Goal: Task Accomplishment & Management: Complete application form

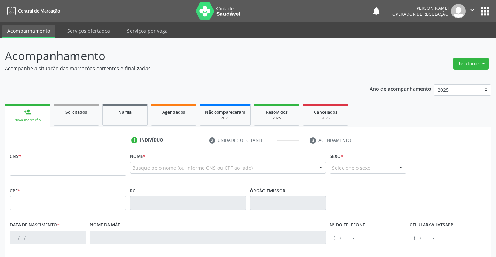
click at [70, 169] on input "text" at bounding box center [68, 169] width 117 height 14
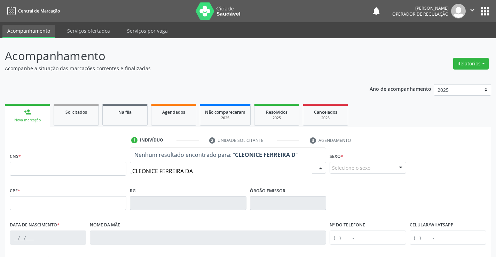
type input "CLEONICE FERREIRA DA"
drag, startPoint x: 206, startPoint y: 168, endPoint x: 120, endPoint y: 183, distance: 87.5
click at [119, 183] on div "CNS * Nome * CLEONICE FERREIRA DA Nenhum resultado encontrado para: " CLEONICE …" at bounding box center [248, 168] width 480 height 34
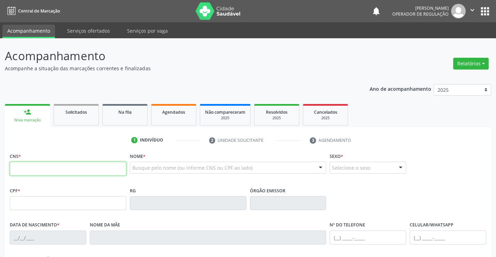
click at [58, 169] on input "text" at bounding box center [68, 169] width 117 height 14
type input "703 4002 9473 3219"
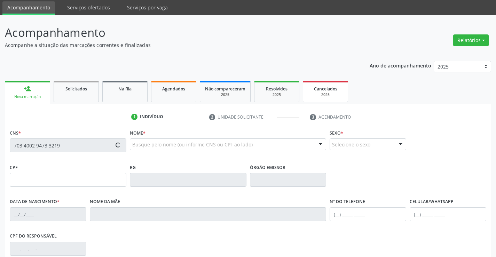
scroll to position [70, 0]
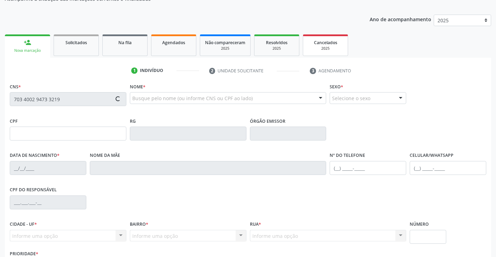
type input "619.251.365-15"
type input "12/08/1957"
type input "Francisca Edite de Oliveira"
type input "(13) 97410-8187"
type input "S/N"
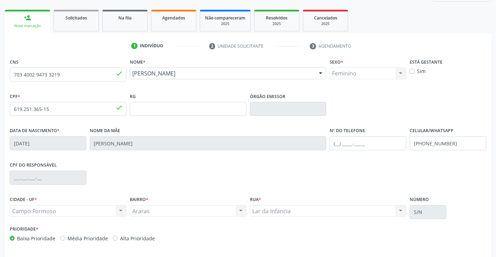
scroll to position [120, 0]
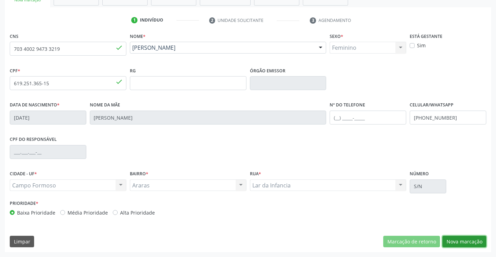
click at [453, 240] on button "Nova marcação" at bounding box center [464, 242] width 44 height 12
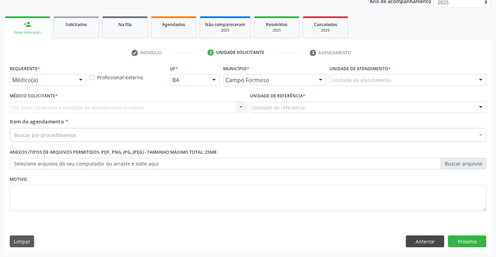
scroll to position [88, 0]
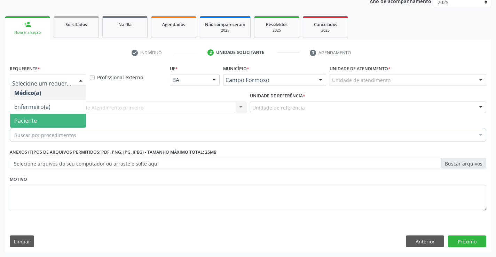
click at [29, 128] on div "Buscar por procedimentos" at bounding box center [248, 135] width 476 height 14
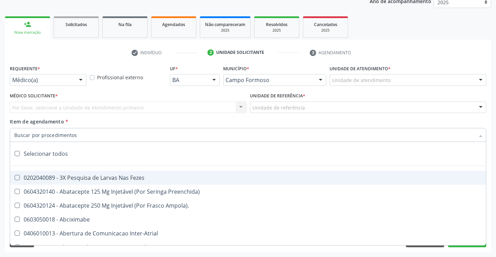
click at [50, 104] on div "Por favor, selecione a Unidade de Atendimento primeiro Nenhum resultado encontr…" at bounding box center [128, 108] width 237 height 12
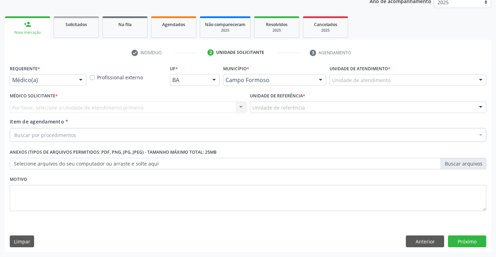
click at [53, 73] on div "Requerente * Médico(a) Médico(a) Enfermeiro(a) Paciente Nenhum resultado encont…" at bounding box center [48, 74] width 77 height 22
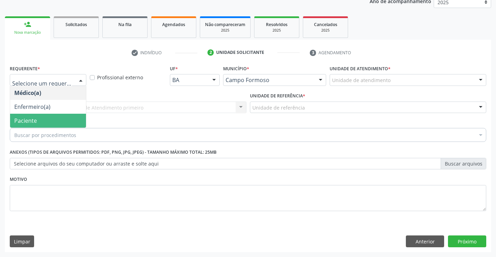
click at [42, 125] on span "Paciente" at bounding box center [48, 121] width 76 height 14
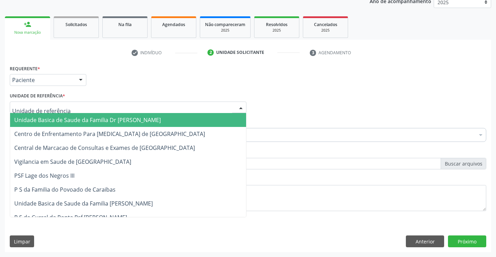
click at [69, 106] on div at bounding box center [128, 108] width 237 height 12
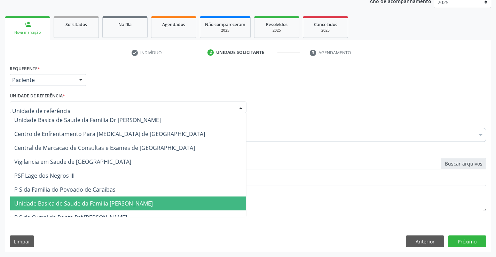
click at [71, 200] on span "Unidade Basica de Saude da Familia [PERSON_NAME]" at bounding box center [83, 204] width 138 height 8
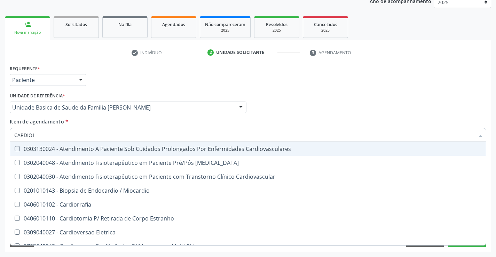
type input "CARDIOLO"
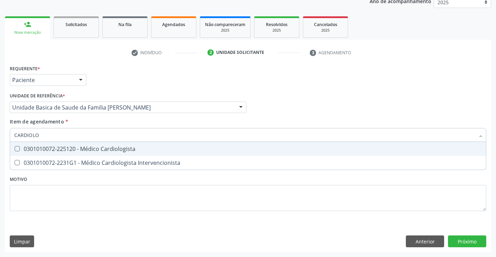
click at [69, 147] on div "0301010072-225120 - Médico Cardiologista" at bounding box center [247, 149] width 467 height 6
checkbox Cardiologista "true"
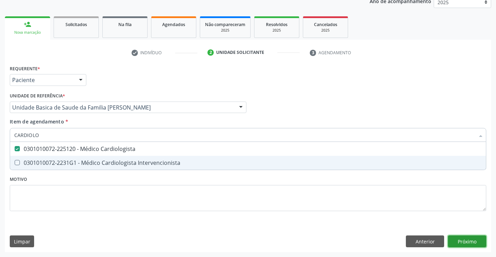
click at [476, 239] on div "Requerente * Paciente Médico(a) Enfermeiro(a) Paciente Nenhum resultado encontr…" at bounding box center [248, 157] width 486 height 189
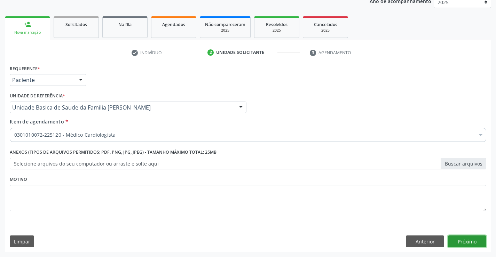
click at [469, 240] on button "Próximo" at bounding box center [467, 241] width 38 height 12
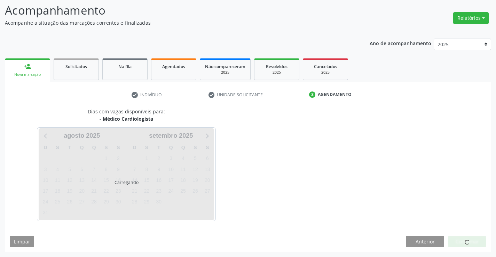
scroll to position [46, 0]
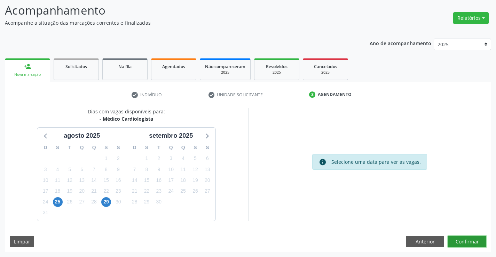
click at [464, 241] on button "Confirmar" at bounding box center [467, 242] width 38 height 12
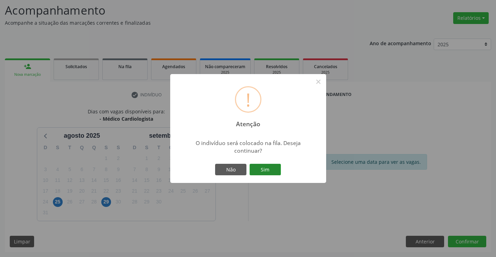
click at [269, 170] on button "Sim" at bounding box center [264, 170] width 31 height 12
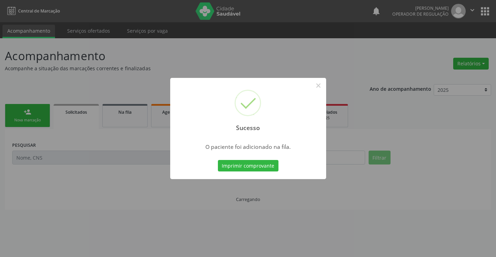
scroll to position [0, 0]
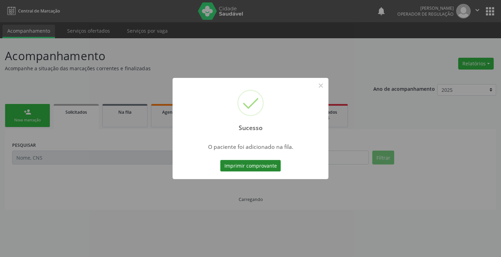
click at [266, 164] on button "Imprimir comprovante" at bounding box center [250, 166] width 61 height 12
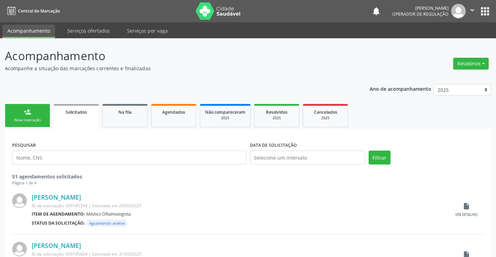
click at [34, 111] on link "person_add Nova marcação" at bounding box center [27, 115] width 45 height 23
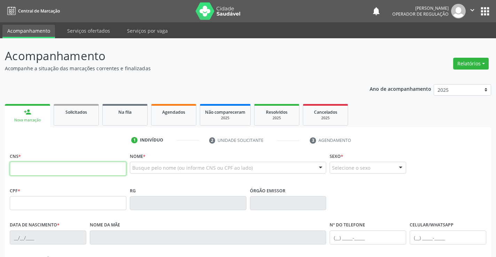
click at [39, 175] on input "text" at bounding box center [68, 169] width 117 height 14
type input "704 2032 2248 4487"
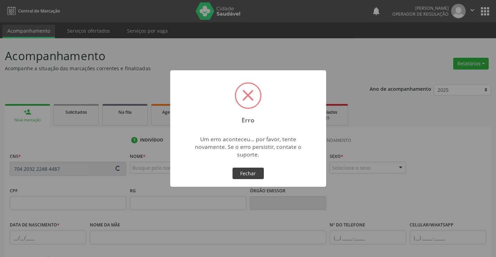
click at [243, 170] on button "Fechar" at bounding box center [247, 174] width 31 height 12
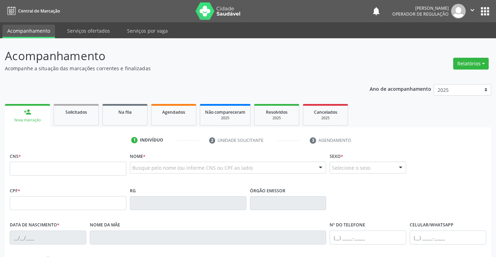
click at [48, 169] on input "text" at bounding box center [68, 169] width 117 height 14
type input "704 2032 2248 4487"
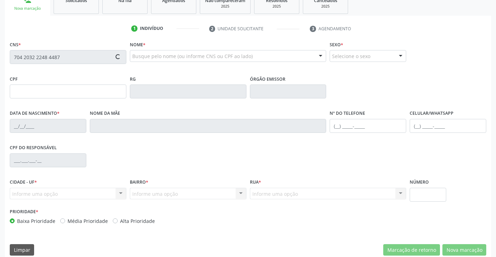
scroll to position [120, 0]
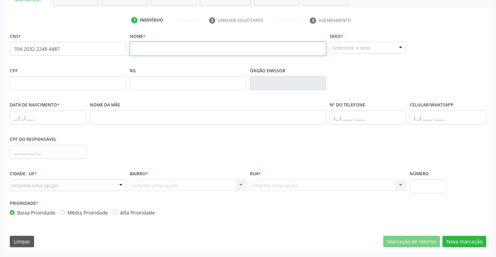
click at [142, 46] on input "text" at bounding box center [228, 49] width 197 height 14
type input "MARIVALDO DE [PERSON_NAME]"
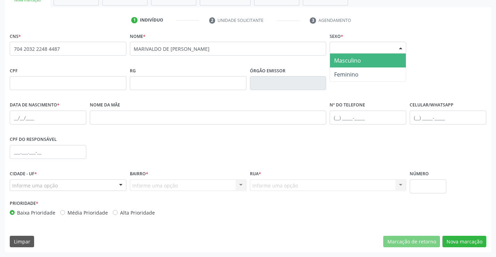
click at [358, 48] on div "Selecione o sexo" at bounding box center [367, 48] width 77 height 12
click at [358, 64] on span "Masculino" at bounding box center [347, 61] width 27 height 8
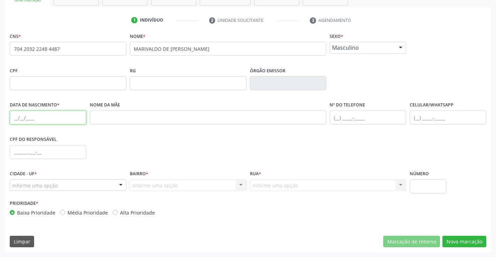
click at [62, 118] on input "text" at bounding box center [48, 118] width 77 height 14
type input "[DATE]"
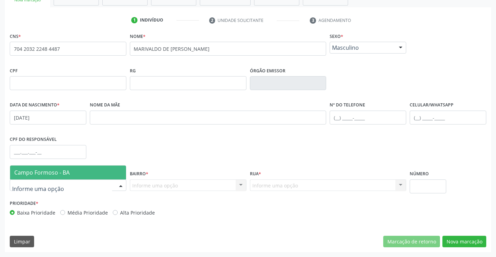
click at [63, 171] on span "Campo Formoso - BA" at bounding box center [41, 173] width 55 height 8
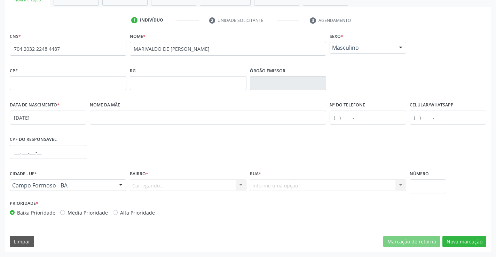
drag, startPoint x: 158, startPoint y: 181, endPoint x: 151, endPoint y: 190, distance: 11.8
click at [157, 185] on div "Carregando... Nenhum resultado encontrado para: " " Nenhuma opção encontrada. D…" at bounding box center [188, 185] width 117 height 12
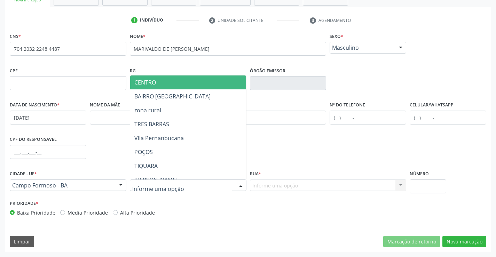
drag, startPoint x: 156, startPoint y: 185, endPoint x: 166, endPoint y: 182, distance: 10.6
click at [160, 183] on input "text" at bounding box center [182, 189] width 100 height 14
type input "P"
click at [166, 182] on input "text" at bounding box center [182, 189] width 100 height 14
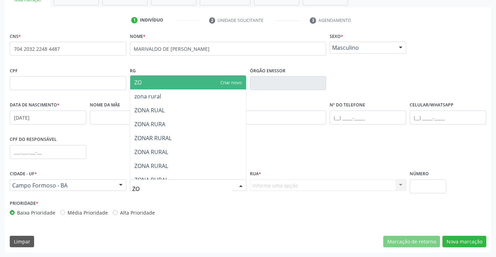
type input "Z"
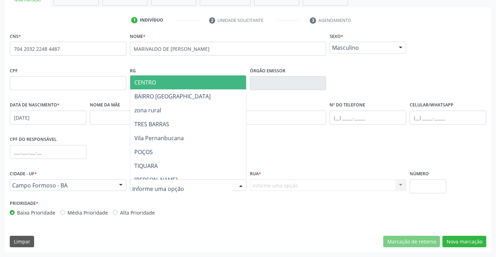
click at [143, 85] on span "CENTRO" at bounding box center [145, 83] width 22 height 8
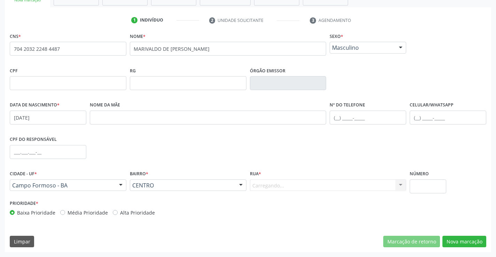
click at [263, 184] on div "Carregando... Nenhum resultado encontrado para: " " Nenhuma opção encontrada. D…" at bounding box center [328, 185] width 157 height 12
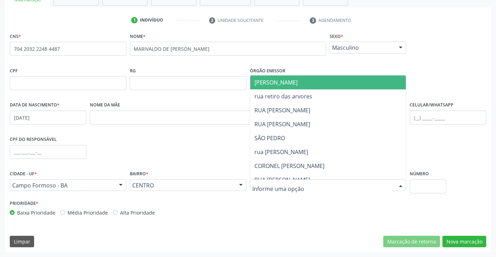
click at [267, 186] on input "text" at bounding box center [322, 189] width 140 height 14
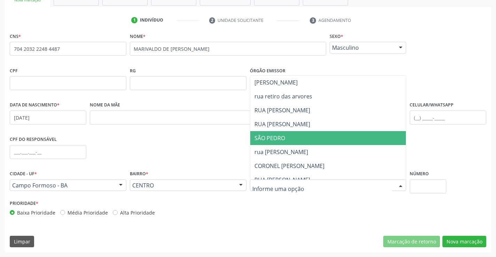
click at [276, 135] on span "SÃO PEDRO" at bounding box center [269, 138] width 31 height 8
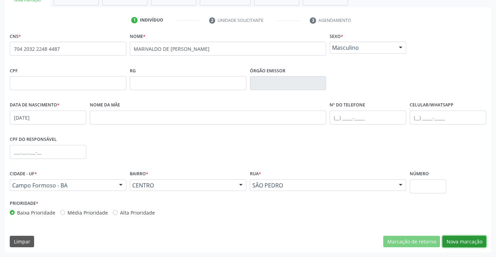
click at [468, 242] on button "Nova marcação" at bounding box center [464, 242] width 44 height 12
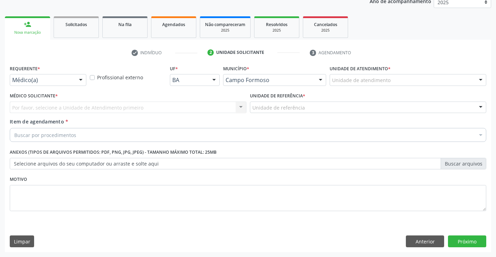
scroll to position [88, 0]
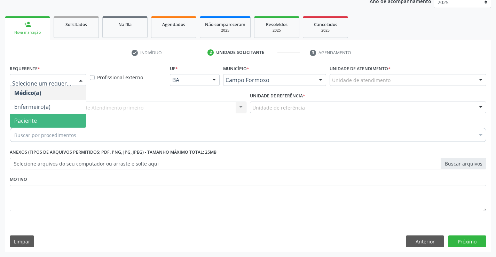
click at [19, 119] on span "Paciente" at bounding box center [25, 121] width 23 height 8
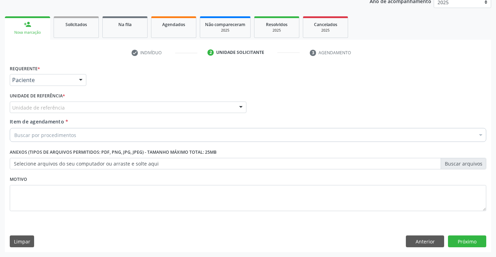
drag, startPoint x: 74, startPoint y: 110, endPoint x: 75, endPoint y: 114, distance: 4.9
click at [75, 110] on div "Unidade de referência" at bounding box center [128, 108] width 237 height 12
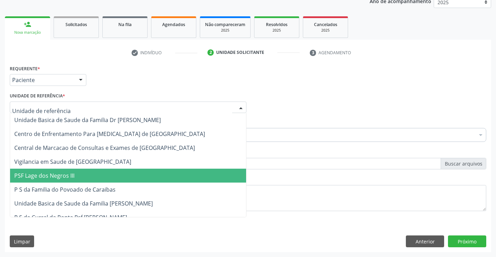
click at [82, 183] on span "P S da Familia do Povoado de Caraibas" at bounding box center [128, 190] width 236 height 14
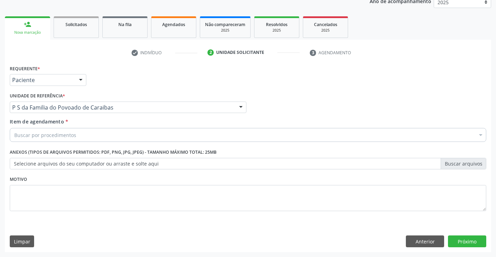
click at [80, 129] on div "Buscar por procedimentos" at bounding box center [248, 135] width 476 height 14
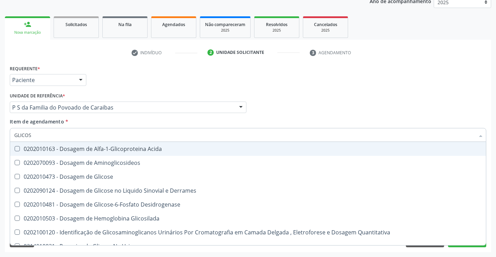
type input "GLICOSE"
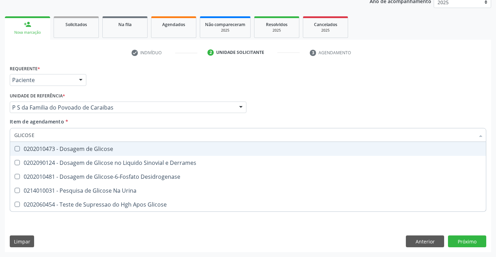
click at [78, 154] on span "0202010473 - Dosagem de Glicose" at bounding box center [248, 149] width 476 height 14
checkbox Glicose "true"
type input "GLICOSE"
click at [125, 90] on div "Requerente * Paciente Médico(a) Enfermeiro(a) Paciente Nenhum resultado encontr…" at bounding box center [248, 76] width 480 height 27
checkbox Derrames "true"
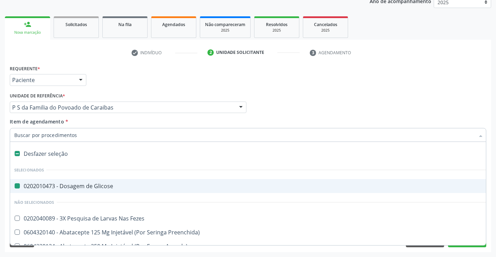
type input "F"
checkbox Glicose "false"
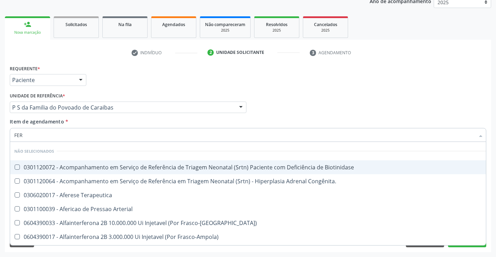
type input "FERR"
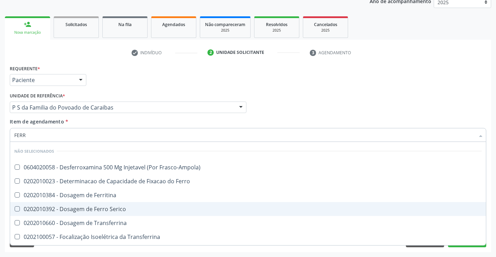
click at [82, 215] on span "0202010392 - Dosagem de Ferro Serico" at bounding box center [248, 209] width 476 height 14
checkbox Serico "true"
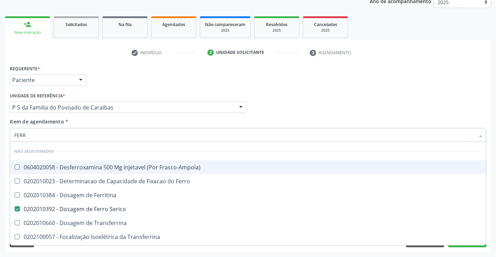
type input "FERR"
checkbox Frasco-Ampola\) "true"
checkbox Serico "false"
checkbox Ferro "true"
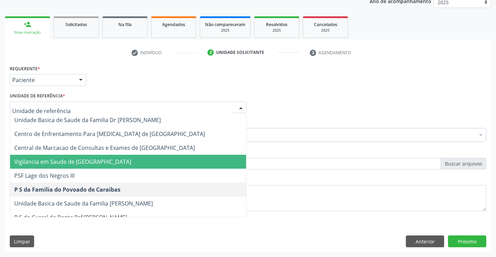
drag, startPoint x: 136, startPoint y: 89, endPoint x: 79, endPoint y: 143, distance: 78.0
click at [133, 91] on div "Requerente * Paciente Médico(a) Enfermeiro(a) Paciente Nenhum resultado encontr…" at bounding box center [248, 142] width 476 height 158
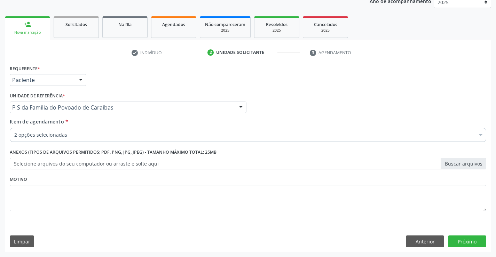
drag, startPoint x: 104, startPoint y: 91, endPoint x: 85, endPoint y: 120, distance: 34.8
click at [104, 91] on div "Unidade de referência * P S da Familia do Povoado de Caraibas Unidade Basica de…" at bounding box center [128, 102] width 237 height 22
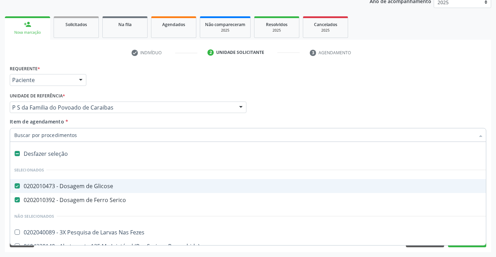
click at [115, 78] on div "Requerente * Paciente Médico(a) Enfermeiro(a) Paciente Nenhum resultado encontr…" at bounding box center [248, 76] width 480 height 27
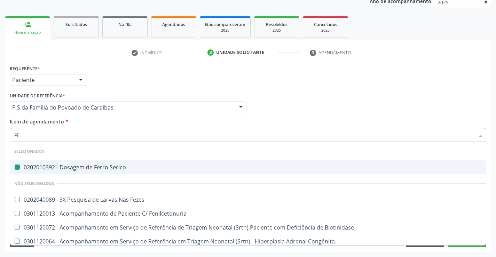
type input "FEZ"
checkbox Serico "false"
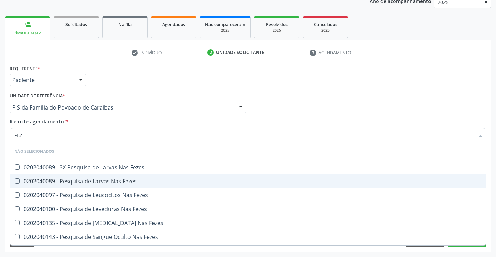
click at [78, 182] on div "0202040089 - Pesquisa de Larvas Nas Fezes" at bounding box center [247, 181] width 467 height 6
checkbox Fezes "true"
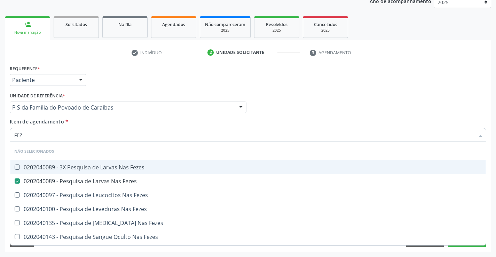
type input "FEZ"
click at [136, 86] on div "Requerente * Paciente Médico(a) Enfermeiro(a) Paciente Nenhum resultado encontr…" at bounding box center [248, 76] width 480 height 27
checkbox Fezes "true"
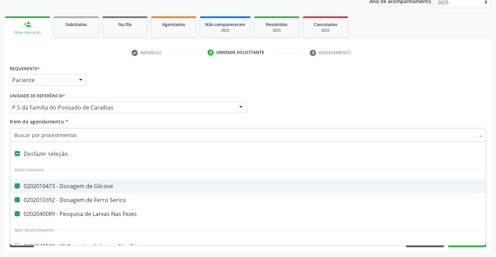
type input "X"
checkbox Glicose "false"
checkbox Fezes "false"
checkbox Serico "false"
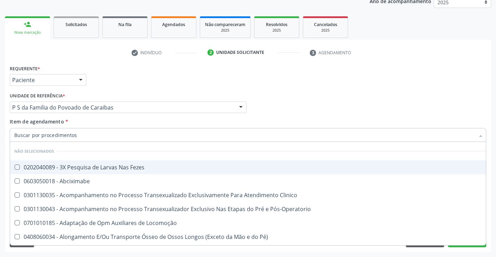
checkbox Fezes "true"
checkbox Clinico "true"
checkbox Abciximabe "true"
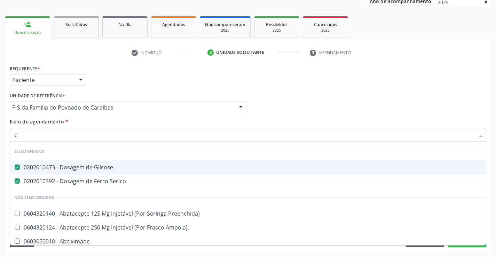
type input "CA"
checkbox Glicose "false"
checkbox Serico "false"
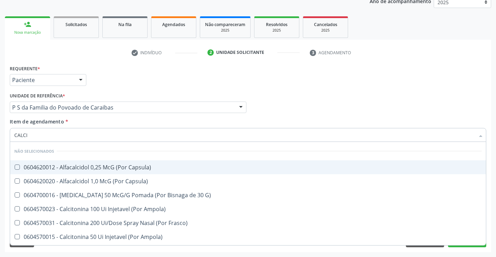
type input "CALCIO"
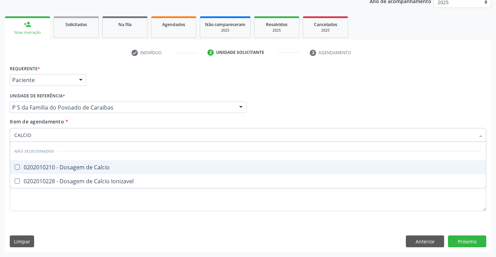
drag, startPoint x: 75, startPoint y: 172, endPoint x: 96, endPoint y: 142, distance: 37.0
click at [75, 173] on span "0202010210 - Dosagem de Calcio" at bounding box center [248, 167] width 476 height 14
checkbox Calcio "true"
click at [133, 81] on div "Requerente * Paciente Médico(a) Enfermeiro(a) Paciente Nenhum resultado encontr…" at bounding box center [248, 76] width 480 height 27
checkbox Ionizavel "true"
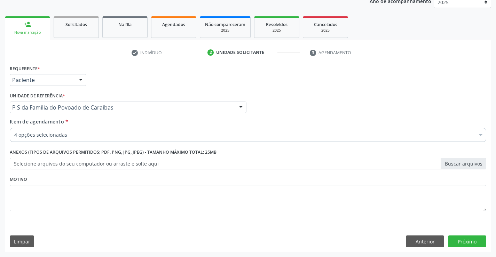
click at [70, 130] on div "4 opções selecionadas" at bounding box center [248, 135] width 476 height 14
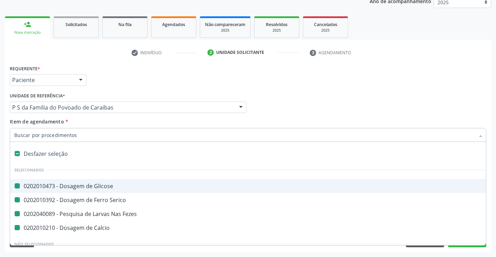
type input "H"
checkbox Glicose "false"
checkbox Serico "false"
checkbox Fezes "false"
checkbox Calcio "false"
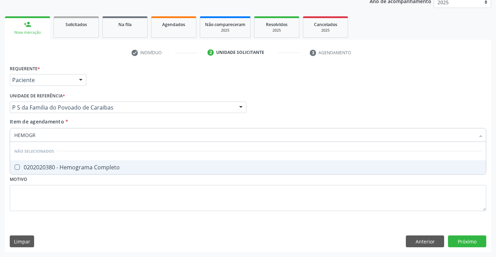
type input "HEMOGRA"
click at [73, 165] on div "0202020380 - Hemograma Completo" at bounding box center [247, 168] width 467 height 6
checkbox Completo "true"
click at [124, 88] on div "Requerente * Paciente Médico(a) Enfermeiro(a) Paciente Nenhum resultado encontr…" at bounding box center [248, 76] width 480 height 27
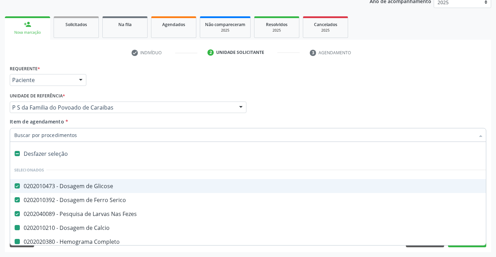
type input "P"
checkbox Calcio "false"
checkbox Completo "false"
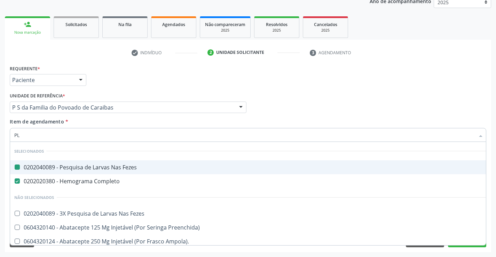
type input "PLA"
checkbox Fezes "false"
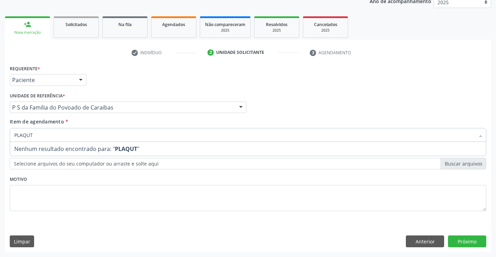
type input "PLAQU"
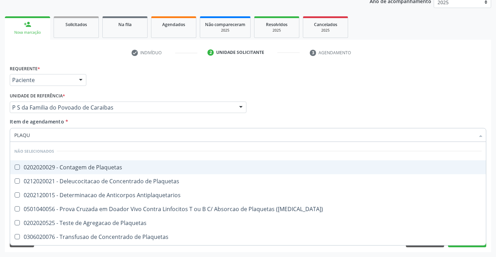
drag, startPoint x: 70, startPoint y: 169, endPoint x: 112, endPoint y: 139, distance: 51.0
click at [71, 169] on div "0202020029 - Contagem de Plaquetas" at bounding box center [247, 168] width 467 height 6
checkbox Plaquetas "true"
click at [160, 69] on div "Requerente * Paciente Médico(a) Enfermeiro(a) Paciente Nenhum resultado encontr…" at bounding box center [248, 76] width 480 height 27
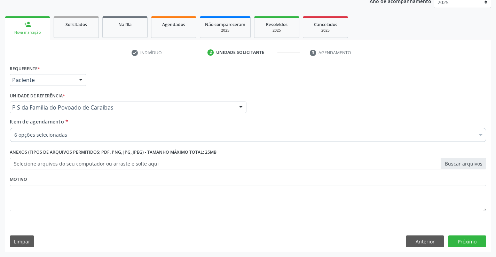
checkbox Serico "true"
checkbox Fezes "true"
checkbox Calcio "true"
checkbox Completo "true"
checkbox Plaquetas "true"
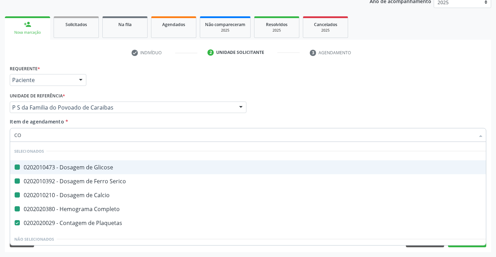
type input "COL"
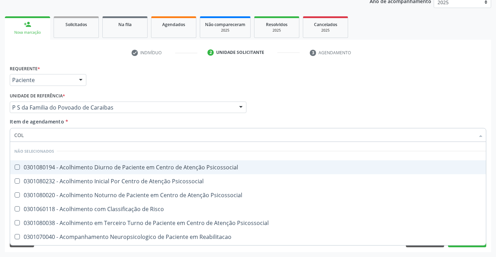
checkbox Psicossocial "false"
checkbox Risco "false"
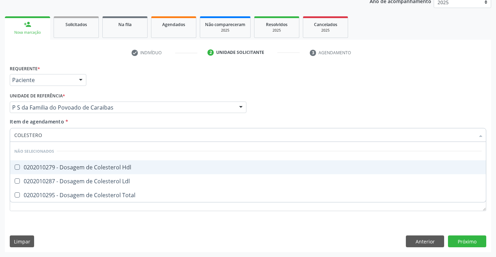
type input "COLESTEROL"
click at [51, 173] on span "0202010279 - Dosagem de Colesterol Hdl" at bounding box center [248, 167] width 476 height 14
checkbox Hdl "true"
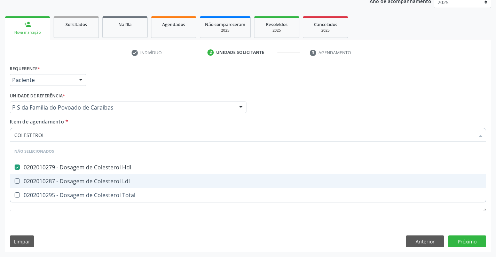
click at [47, 183] on div "0202010287 - Dosagem de Colesterol Ldl" at bounding box center [247, 181] width 467 height 6
checkbox Ldl "true"
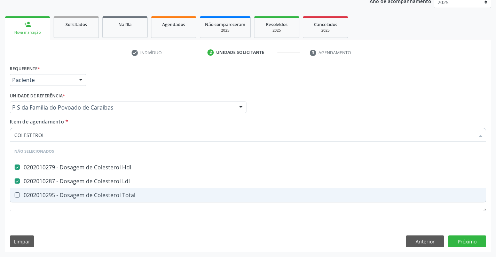
drag, startPoint x: 44, startPoint y: 198, endPoint x: 82, endPoint y: 140, distance: 69.5
click at [44, 198] on div "0202010295 - Dosagem de Colesterol Total" at bounding box center [247, 195] width 467 height 6
checkbox Total "true"
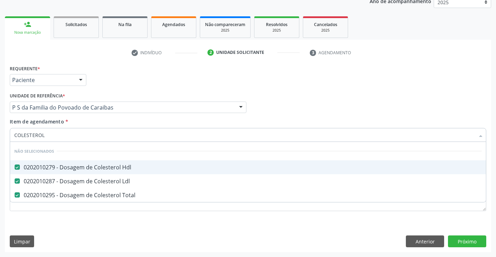
click at [119, 86] on div "Requerente * Paciente Médico(a) Enfermeiro(a) Paciente Nenhum resultado encontr…" at bounding box center [248, 76] width 480 height 27
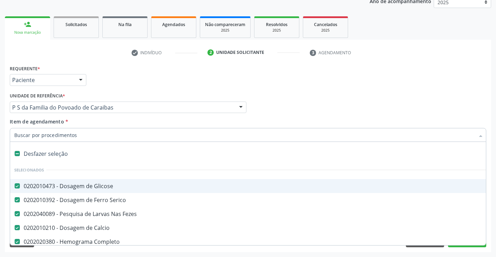
type input "T"
checkbox Hdl "false"
checkbox Ldl "false"
checkbox Total "false"
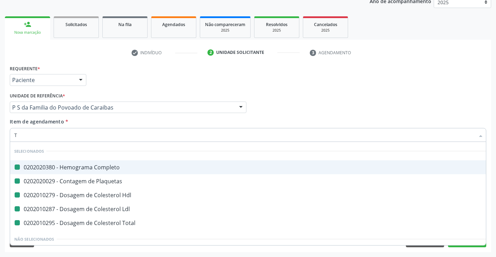
type input "TR"
checkbox Completo "false"
checkbox Plaquetas "false"
checkbox Hdl "false"
checkbox Ldl "false"
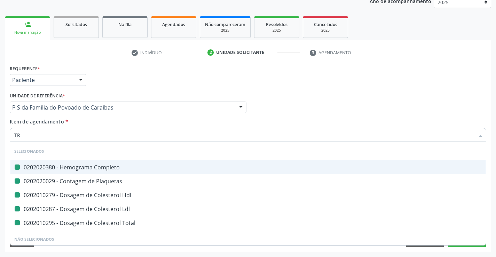
checkbox Total "false"
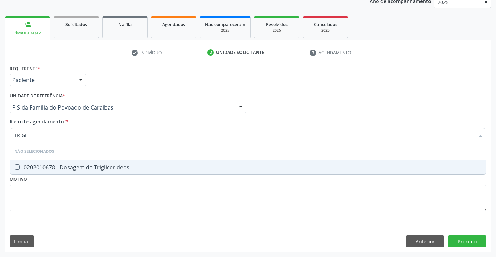
type input "TRIGLI"
drag, startPoint x: 66, startPoint y: 171, endPoint x: 96, endPoint y: 121, distance: 58.6
click at [67, 168] on span "0202010678 - Dosagem de Triglicerideos" at bounding box center [248, 167] width 476 height 14
checkbox Triglicerideos "true"
click at [113, 87] on div "Requerente * Paciente Médico(a) Enfermeiro(a) Paciente Nenhum resultado encontr…" at bounding box center [248, 76] width 480 height 27
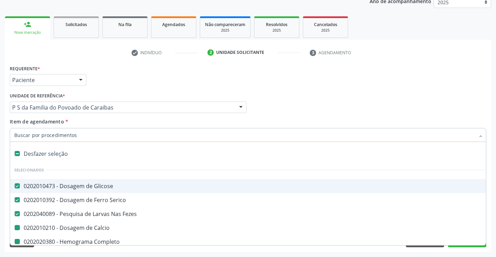
type input "U"
checkbox Calcio "false"
checkbox Completo "false"
checkbox Plaquetas "false"
checkbox Hdl "false"
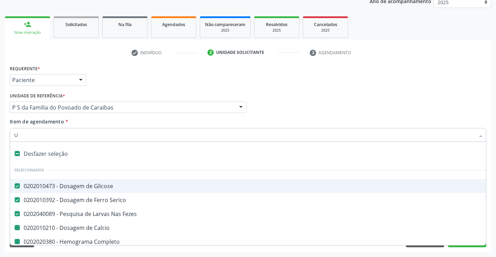
checkbox Ldl "false"
checkbox Total "false"
checkbox Triglicerideos "false"
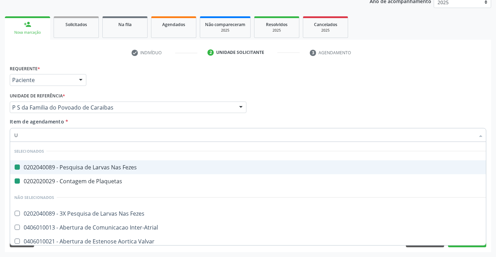
type input "UR"
checkbox Fezes "false"
checkbox Plaquetas "false"
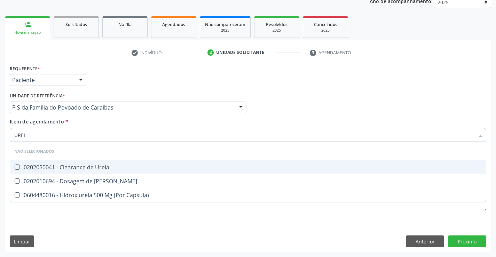
type input "UREIA"
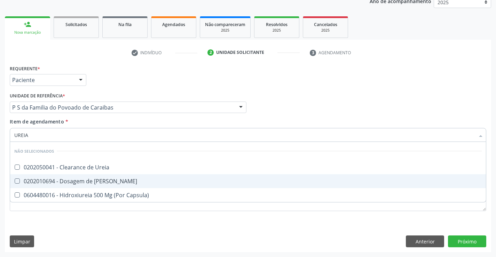
drag, startPoint x: 64, startPoint y: 181, endPoint x: 86, endPoint y: 157, distance: 32.2
click at [65, 179] on div "0202010694 - Dosagem de [PERSON_NAME]" at bounding box center [247, 181] width 467 height 6
checkbox Ureia "true"
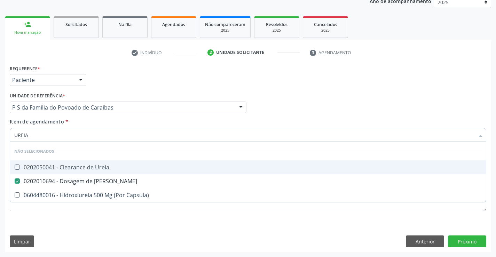
click at [127, 88] on div "Requerente * Paciente Médico(a) Enfermeiro(a) Paciente Nenhum resultado encontr…" at bounding box center [248, 76] width 480 height 27
checkbox Ureia "true"
checkbox Capsula\) "true"
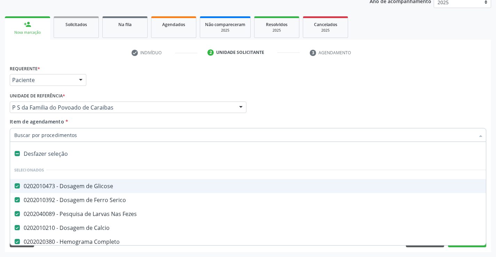
type input "C"
checkbox Ureia "false"
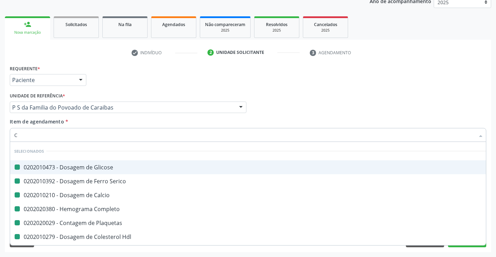
type input "CR"
checkbox Glicose "false"
checkbox Serico "false"
checkbox Calcio "false"
checkbox Completo "false"
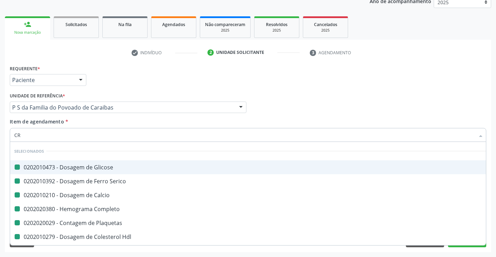
checkbox Plaquetas "false"
checkbox Hdl "false"
checkbox Ldl "false"
checkbox Total "false"
checkbox Triglicerideos "false"
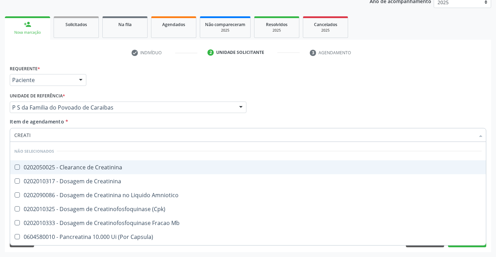
type input "CREATIN"
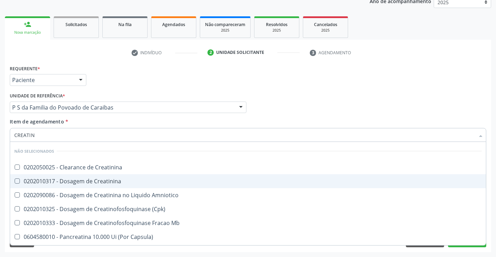
click at [74, 180] on div "0202010317 - Dosagem de Creatinina" at bounding box center [247, 181] width 467 height 6
checkbox Creatinina "true"
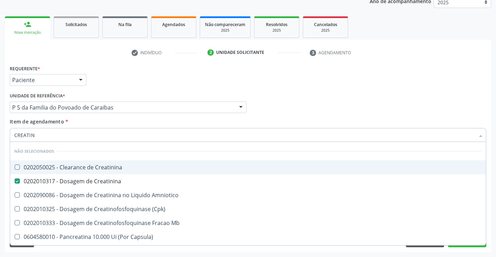
click at [118, 91] on div "Unidade de referência * P S da Familia do Povoado de Caraibas Unidade Basica de…" at bounding box center [128, 102] width 237 height 22
checkbox Creatinina "true"
checkbox Amniotico "true"
checkbox \(Cpk\) "true"
checkbox Mb "true"
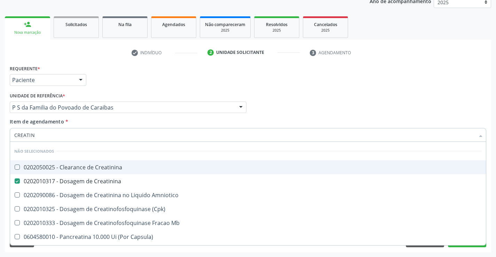
checkbox Capsula\) "true"
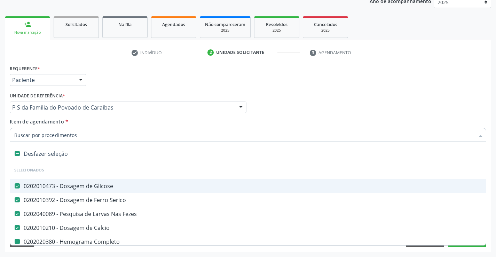
type input "U"
checkbox Completo "false"
checkbox Plaquetas "false"
checkbox Hdl "false"
checkbox Ldl "false"
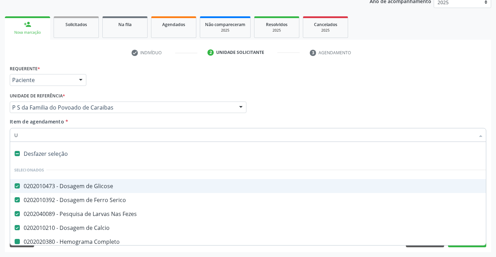
checkbox Total "false"
checkbox Triglicerideos "false"
checkbox Ureia "false"
checkbox Creatinina "false"
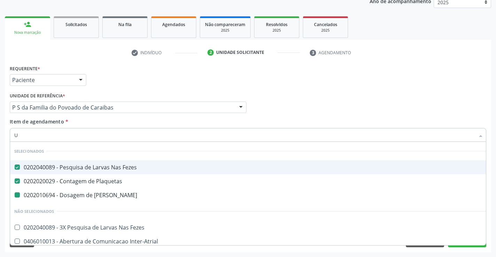
type input "UR"
checkbox Ureia "false"
type input "URI"
checkbox Fezes "false"
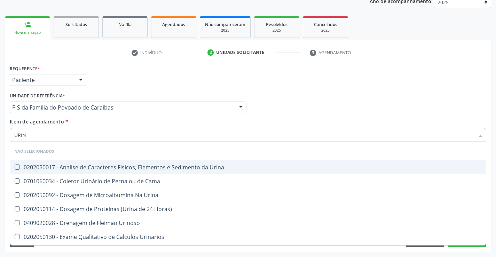
type input "URINA"
click at [60, 170] on div "0202050017 - Analise de Caracteres Fisicos, Elementos e Sedimento da Urina" at bounding box center [247, 168] width 467 height 6
checkbox Urina "true"
click at [121, 86] on div "Requerente * Paciente Médico(a) Enfermeiro(a) Paciente Nenhum resultado encontr…" at bounding box center [248, 76] width 480 height 27
checkbox Horas\) "true"
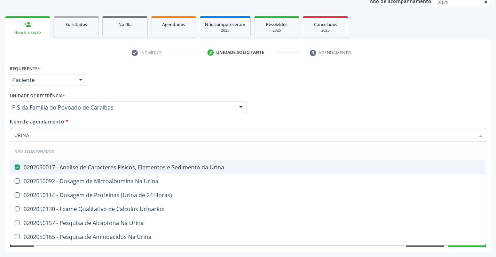
checkbox Urina "true"
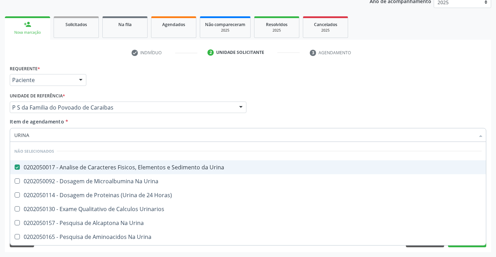
checkbox Urina "true"
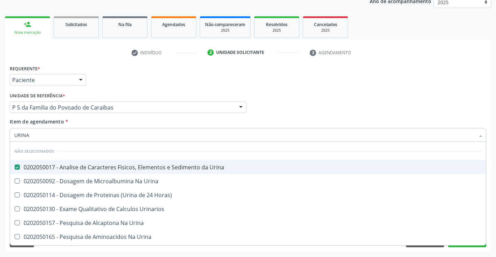
checkbox Urinarios "true"
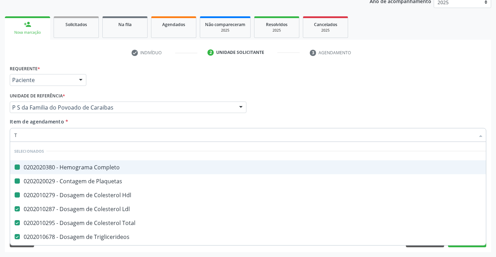
type input "TG"
checkbox Completo "false"
checkbox Hdl "false"
checkbox Plaquetas "false"
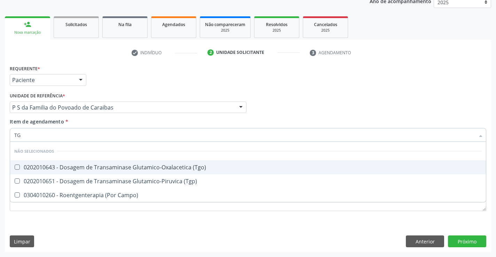
drag, startPoint x: 125, startPoint y: 169, endPoint x: 122, endPoint y: 178, distance: 9.4
click at [125, 169] on div "0202010643 - Dosagem de Transaminase Glutamico-Oxalacetica (Tgo)" at bounding box center [247, 168] width 467 height 6
checkbox \(Tgo\) "true"
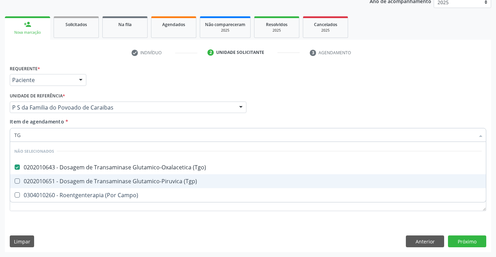
drag, startPoint x: 121, startPoint y: 179, endPoint x: 133, endPoint y: 157, distance: 25.5
click at [121, 179] on div "0202010651 - Dosagem de Transaminase Glutamico-Piruvica (Tgp)" at bounding box center [247, 181] width 467 height 6
checkbox \(Tgp\) "true"
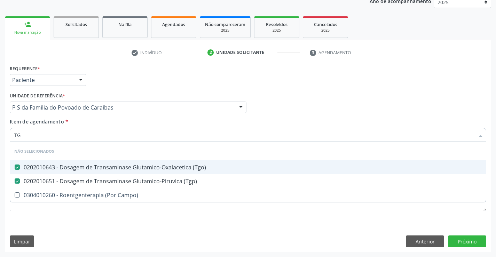
drag, startPoint x: 158, startPoint y: 92, endPoint x: 96, endPoint y: 131, distance: 73.0
click at [158, 92] on div "Unidade de referência * P S da Familia do Povoado de Caraibas Unidade Basica de…" at bounding box center [128, 102] width 237 height 22
checkbox Campo\) "true"
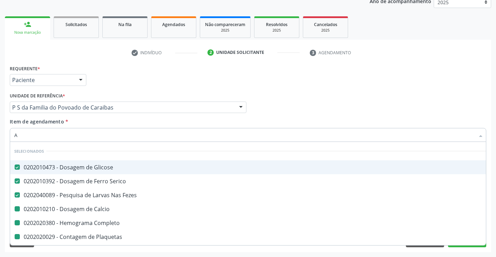
type input "AC"
checkbox Calcio "false"
checkbox Completo "false"
checkbox Plaquetas "false"
checkbox Hdl "false"
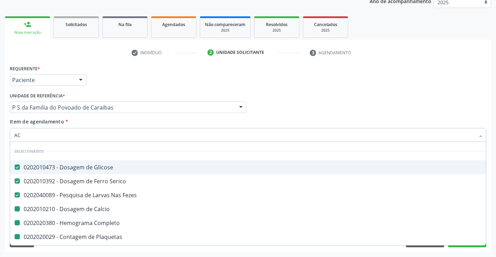
checkbox Ldl "false"
checkbox Total "false"
checkbox Triglicerideos "false"
checkbox Ureia "false"
checkbox Creatinina "false"
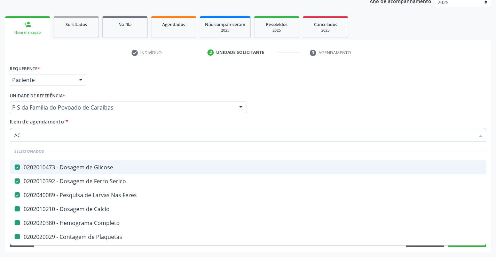
checkbox Urina "false"
checkbox \(Tgo\) "false"
checkbox \(Tgp\) "false"
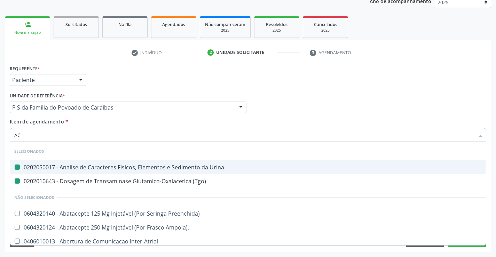
type input "ACI"
checkbox Urina "false"
checkbox \(Tgo\) "false"
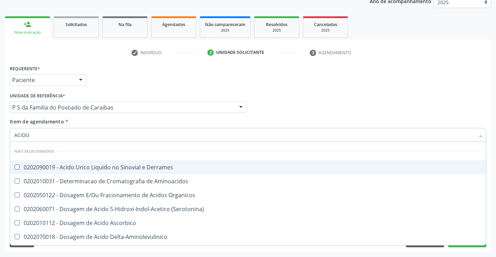
type input "ACIDO U"
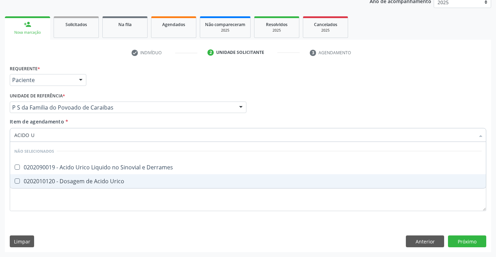
drag, startPoint x: 85, startPoint y: 185, endPoint x: 97, endPoint y: 168, distance: 20.9
click at [86, 184] on span "0202010120 - Dosagem de Acido Urico" at bounding box center [248, 181] width 476 height 14
checkbox Urico "true"
click at [472, 245] on div "Requerente * Paciente Médico(a) Enfermeiro(a) Paciente Nenhum resultado encontr…" at bounding box center [248, 157] width 486 height 189
checkbox Derrames "true"
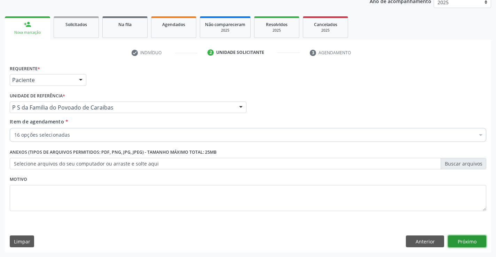
click at [465, 242] on button "Próximo" at bounding box center [467, 241] width 38 height 12
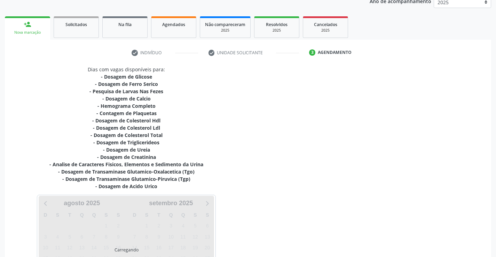
scroll to position [155, 0]
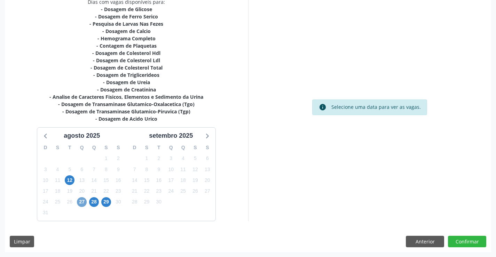
click at [81, 202] on span "27" at bounding box center [82, 202] width 10 height 10
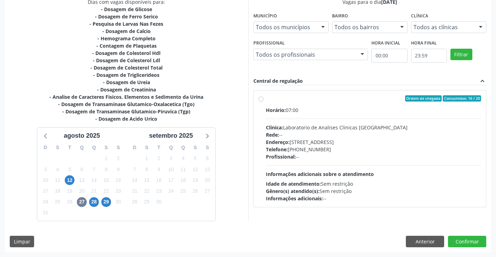
scroll to position [155, 0]
click at [382, 178] on div "Horário: 07:00 Clínica: Laboratorio de Analises Clinicas Sao Francisco Rede: --…" at bounding box center [373, 154] width 215 height 96
click at [263, 102] on input "Ordem de chegada Consumidos: 16 / 20 Horário: 07:00 Clínica: Laboratorio de Ana…" at bounding box center [260, 98] width 5 height 6
radio input "true"
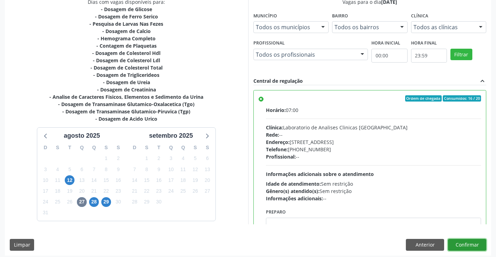
click at [459, 240] on button "Confirmar" at bounding box center [467, 245] width 38 height 12
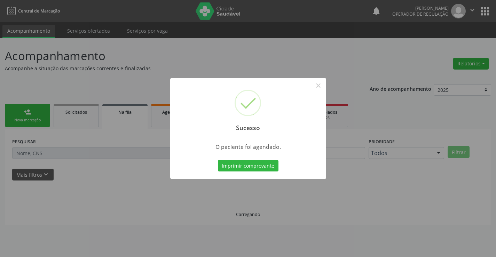
scroll to position [0, 0]
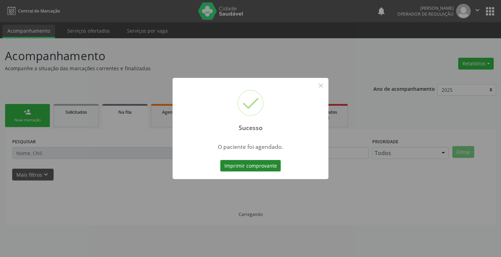
click at [261, 168] on button "Imprimir comprovante" at bounding box center [250, 166] width 61 height 12
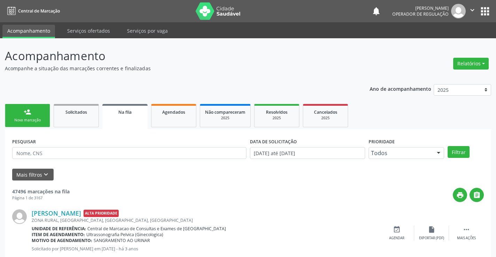
click at [22, 113] on link "person_add Nova marcação" at bounding box center [27, 115] width 45 height 23
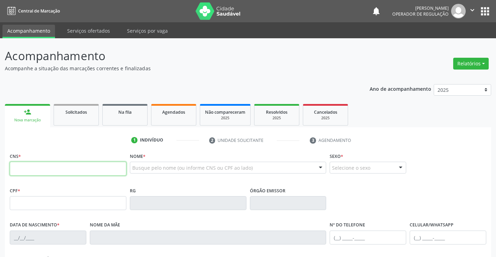
click at [32, 171] on input "text" at bounding box center [68, 169] width 117 height 14
type input "700 6019 8783 0260"
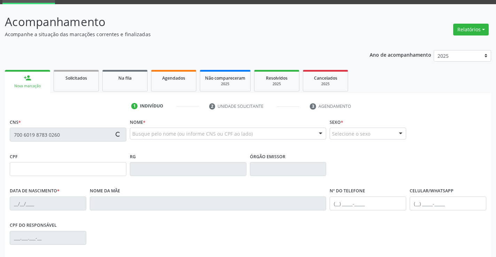
scroll to position [120, 0]
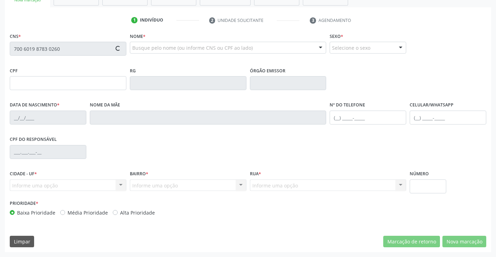
type input "20/06/2022"
type input "(74) 8864-3444"
type input "S/N"
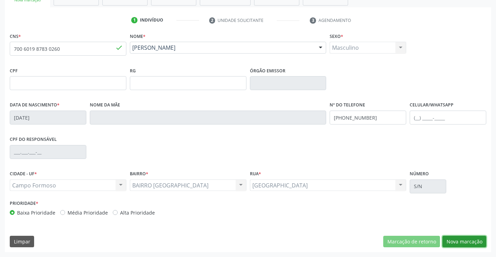
click at [461, 242] on button "Nova marcação" at bounding box center [464, 242] width 44 height 12
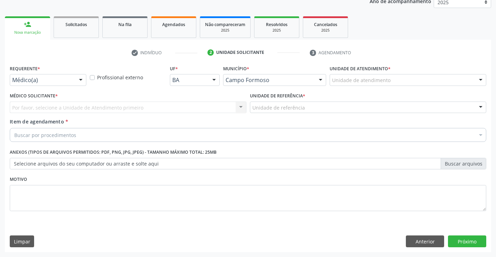
scroll to position [88, 0]
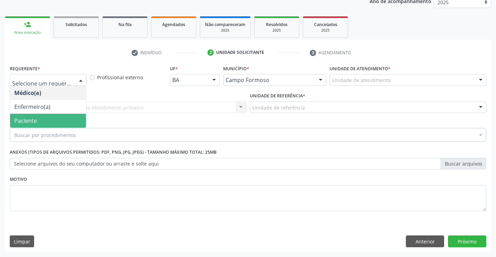
click at [22, 125] on span "Paciente" at bounding box center [48, 121] width 76 height 14
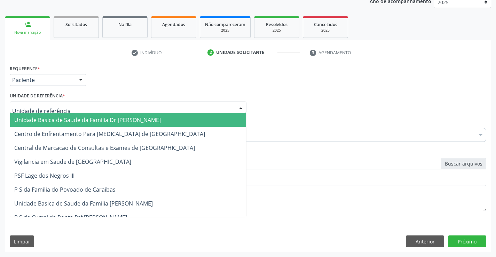
drag, startPoint x: 85, startPoint y: 106, endPoint x: 87, endPoint y: 119, distance: 13.0
click at [86, 111] on div at bounding box center [128, 108] width 237 height 12
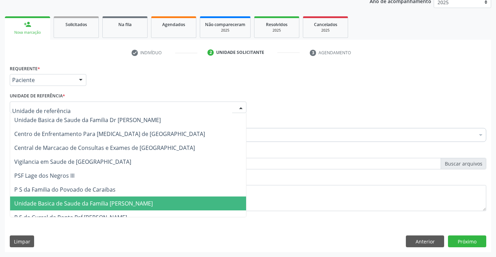
click at [92, 206] on span "Unidade Basica de Saude da Familia [PERSON_NAME]" at bounding box center [83, 204] width 138 height 8
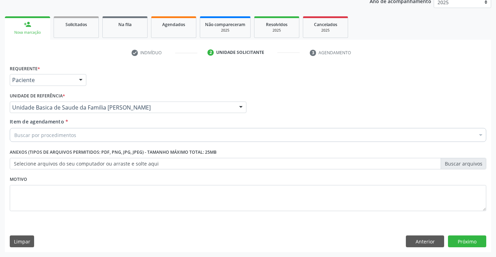
click at [82, 139] on div "Buscar por procedimentos" at bounding box center [248, 135] width 476 height 14
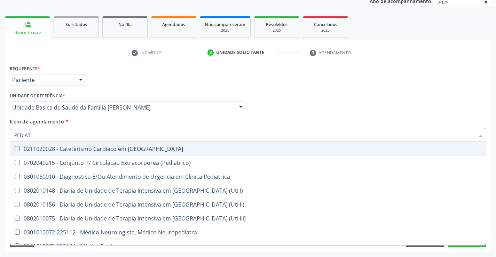
type input "PEDIATR"
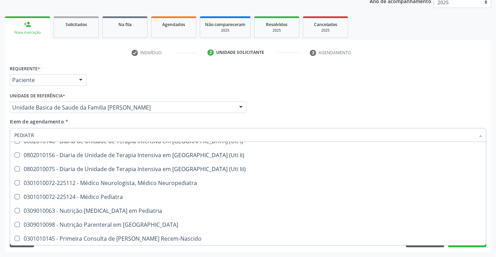
scroll to position [50, 0]
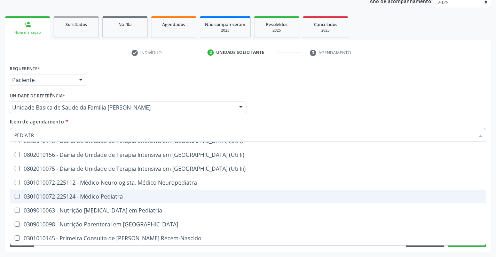
click at [128, 199] on div "0301010072-225124 - Médico Pediatra" at bounding box center [247, 197] width 467 height 6
checkbox Pediatra "true"
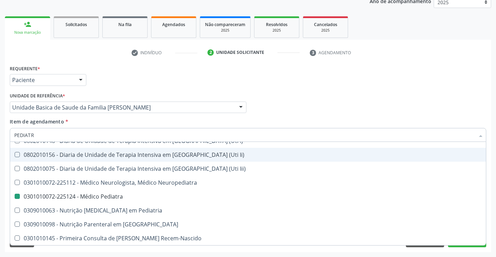
click at [431, 83] on div "Requerente * Paciente Médico(a) Enfermeiro(a) Paciente Nenhum resultado encontr…" at bounding box center [248, 76] width 480 height 27
checkbox \(Pediatrico\) "true"
checkbox Pediatra "false"
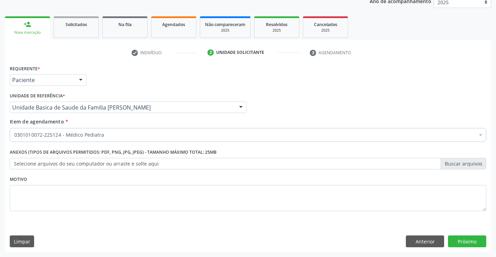
scroll to position [0, 0]
click at [470, 246] on button "Próximo" at bounding box center [467, 241] width 38 height 12
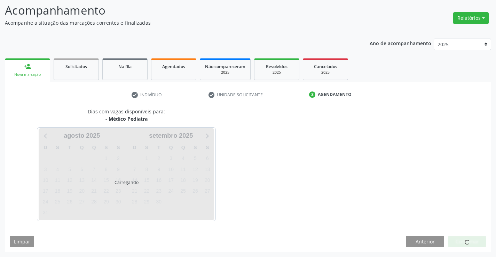
scroll to position [46, 0]
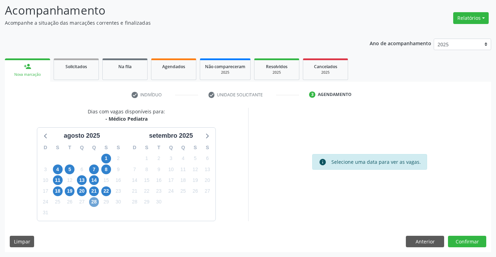
click at [96, 199] on span "28" at bounding box center [94, 202] width 10 height 10
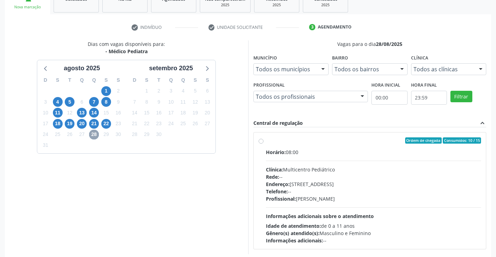
scroll to position [115, 0]
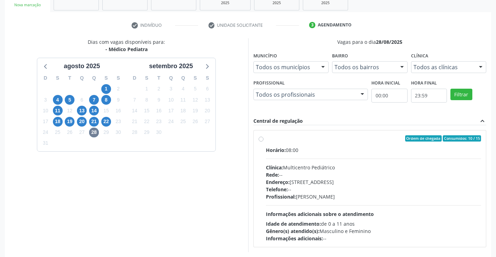
click at [353, 180] on div "Endereço: Antigo Casa Grande, nº 37, Centro, Campo Formoso - BA" at bounding box center [373, 181] width 215 height 7
click at [263, 142] on input "Ordem de chegada Consumidos: 10 / 15 Horário: 08:00 Clínica: Multicentro Pediát…" at bounding box center [260, 138] width 5 height 6
radio input "true"
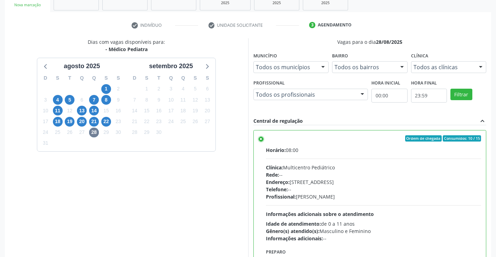
scroll to position [159, 0]
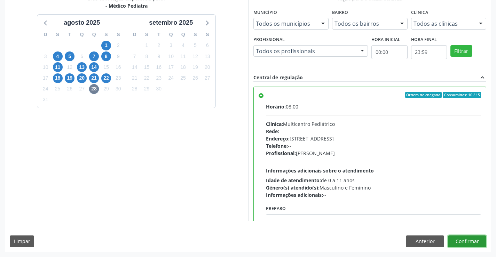
click at [468, 243] on button "Confirmar" at bounding box center [467, 241] width 38 height 12
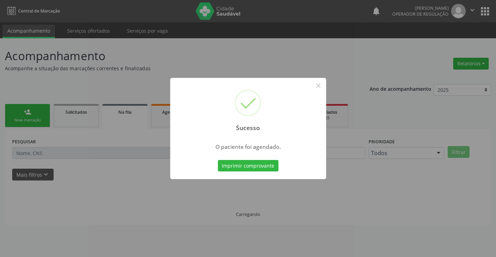
scroll to position [0, 0]
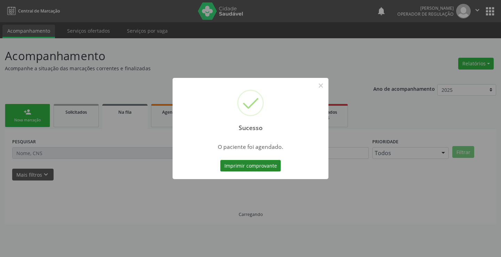
click at [262, 166] on button "Imprimir comprovante" at bounding box center [250, 166] width 61 height 12
